Goal: Obtain resource: Download file/media

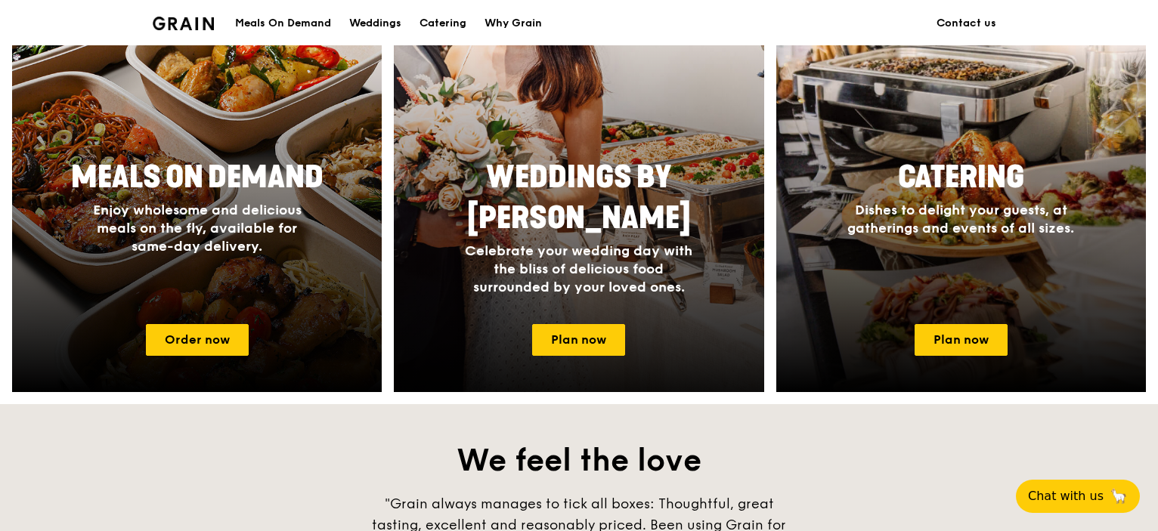
scroll to position [680, 0]
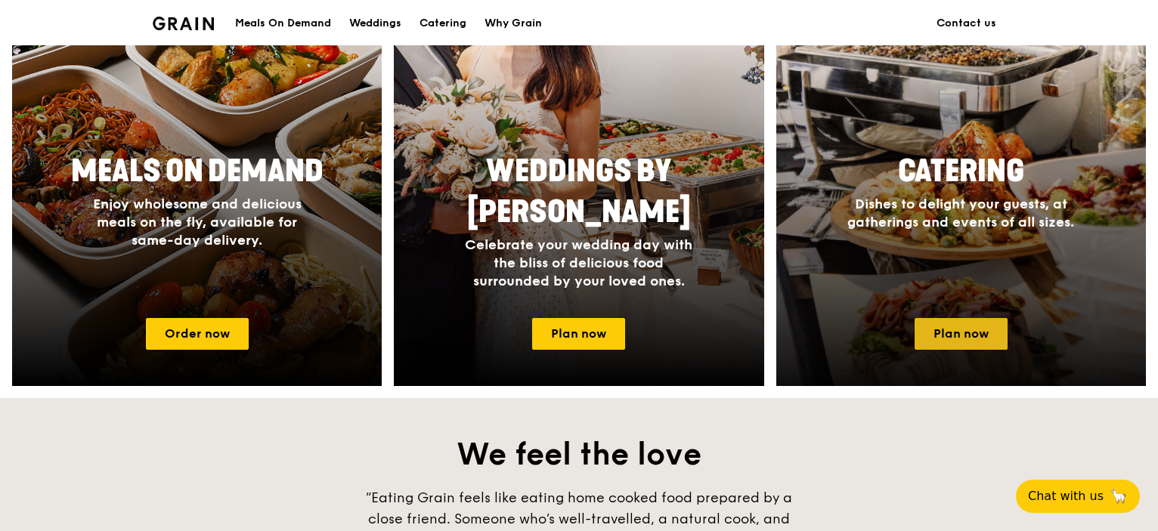
click at [973, 348] on link "Plan now" at bounding box center [960, 334] width 93 height 32
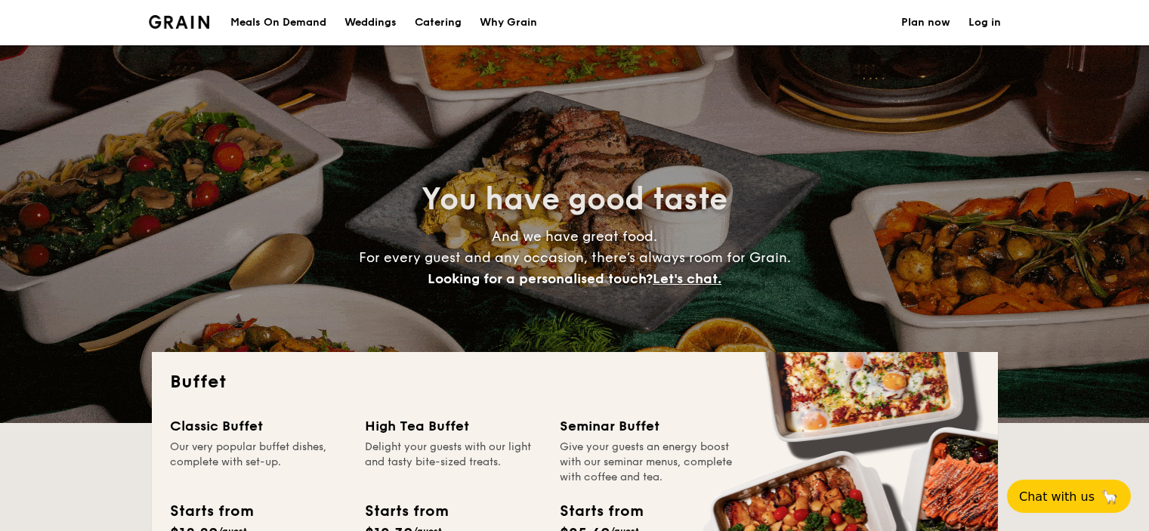
select select
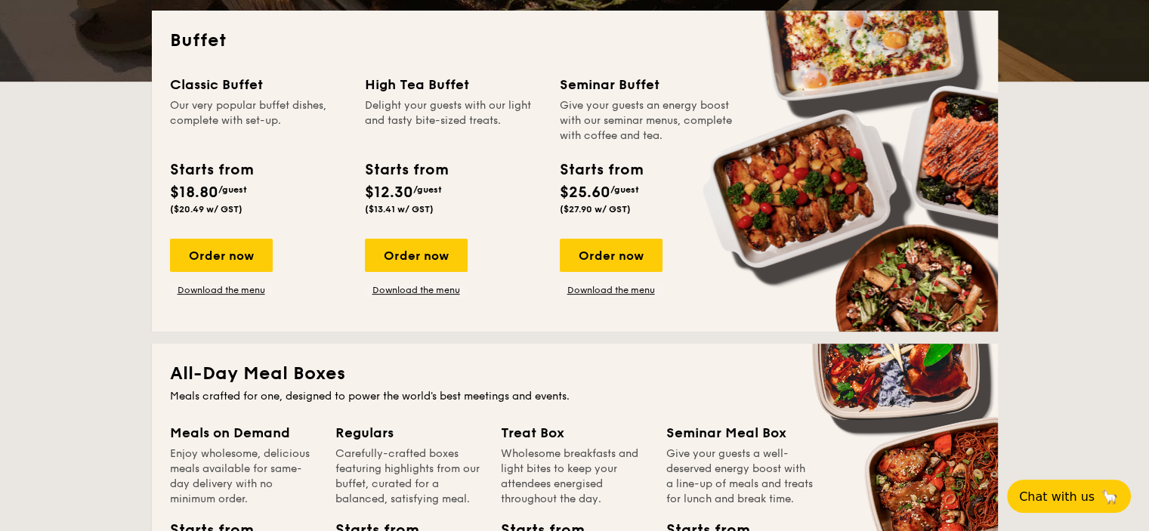
scroll to position [378, 0]
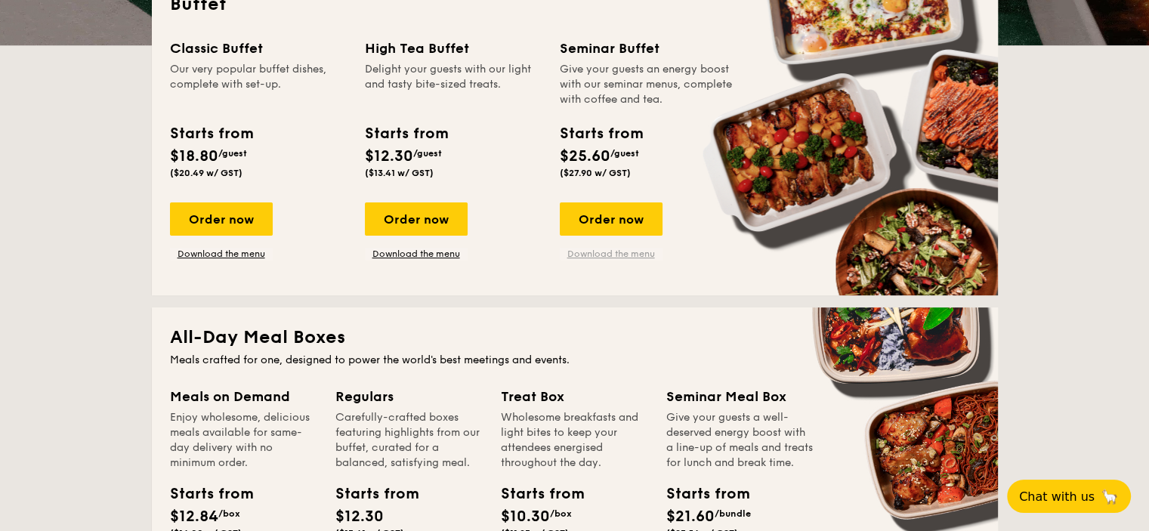
click at [601, 260] on link "Download the menu" at bounding box center [611, 254] width 103 height 12
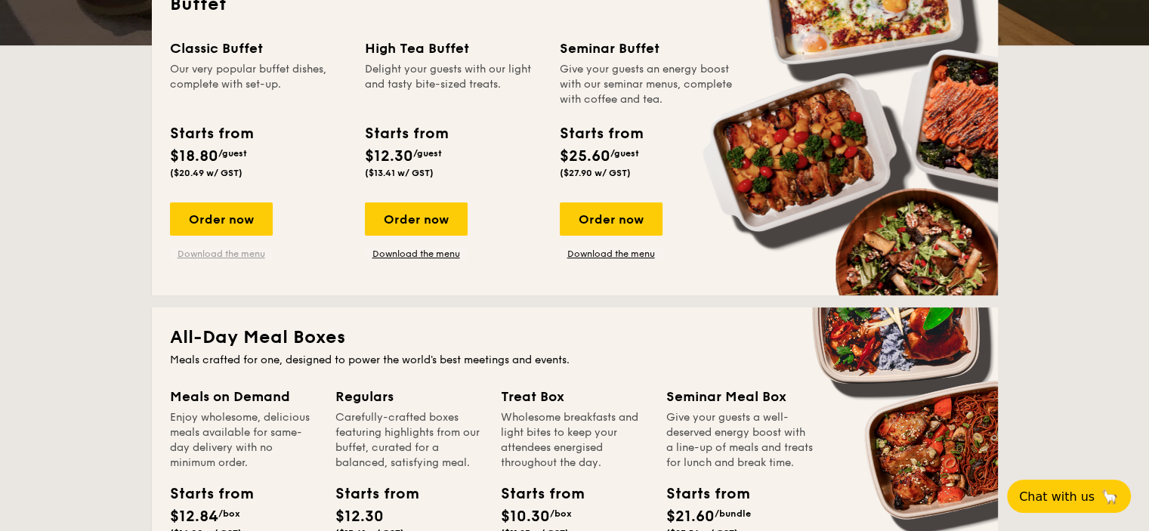
click at [187, 260] on link "Download the menu" at bounding box center [221, 254] width 103 height 12
